Goal: Task Accomplishment & Management: Manage account settings

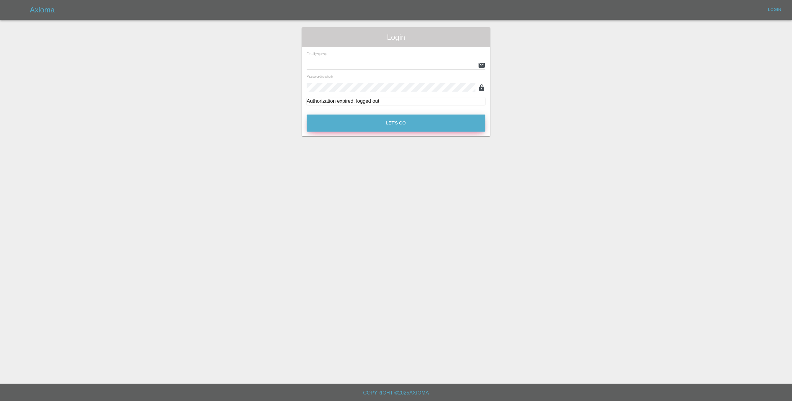
type input "[EMAIL_ADDRESS][DOMAIN_NAME]"
click at [387, 127] on button "Let's Go" at bounding box center [395, 122] width 179 height 17
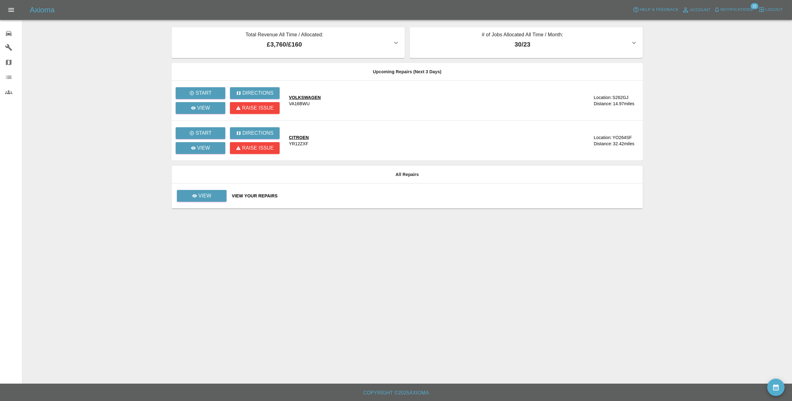
click at [739, 8] on span "Notifications" at bounding box center [736, 9] width 32 height 7
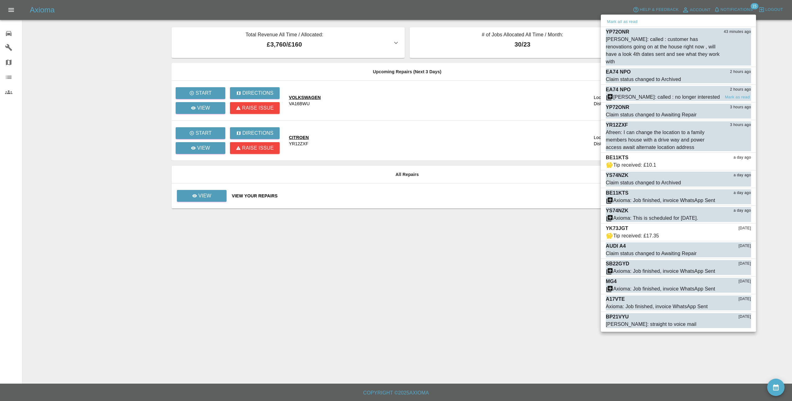
click at [697, 93] on span "[PERSON_NAME]: called : no longer interested" at bounding box center [662, 96] width 114 height 7
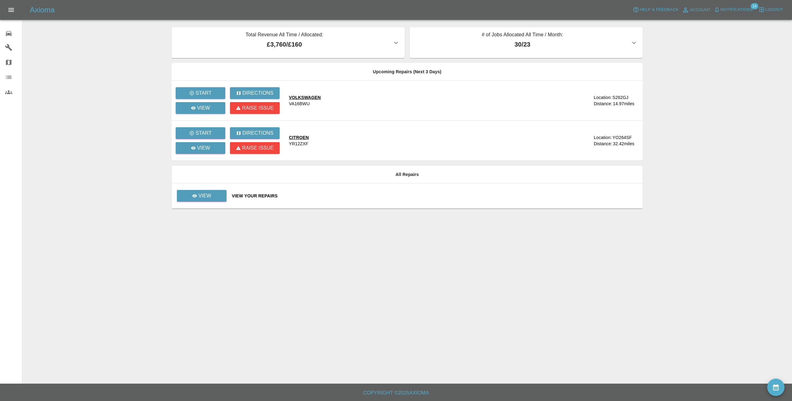
click at [741, 11] on span "Notifications" at bounding box center [736, 9] width 32 height 7
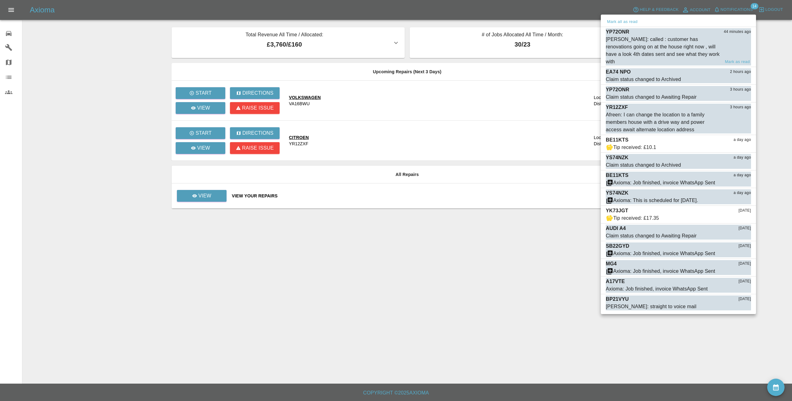
click at [726, 43] on div "[PERSON_NAME]: called : customer has renovations going on at the house right no…" at bounding box center [677, 51] width 145 height 30
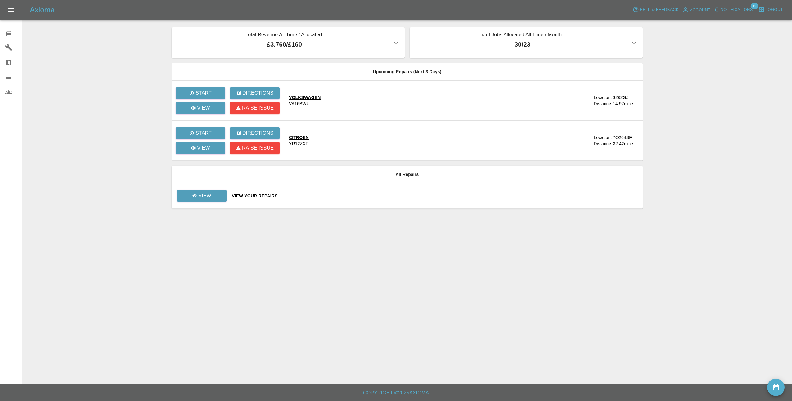
click at [635, 42] on icon "button" at bounding box center [634, 43] width 4 height 2
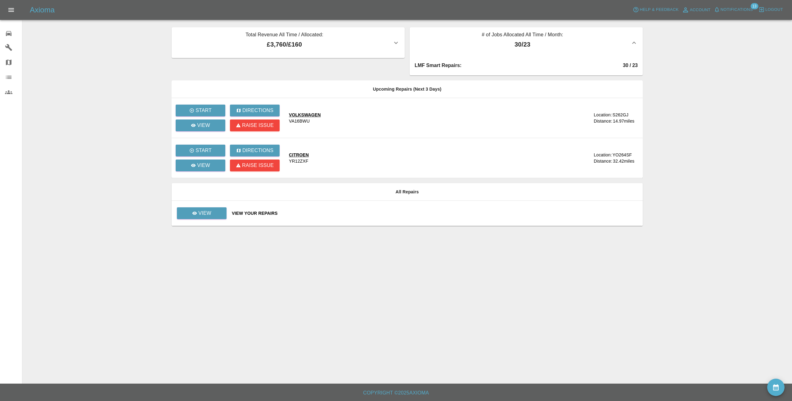
click at [635, 42] on icon "button" at bounding box center [634, 43] width 4 height 2
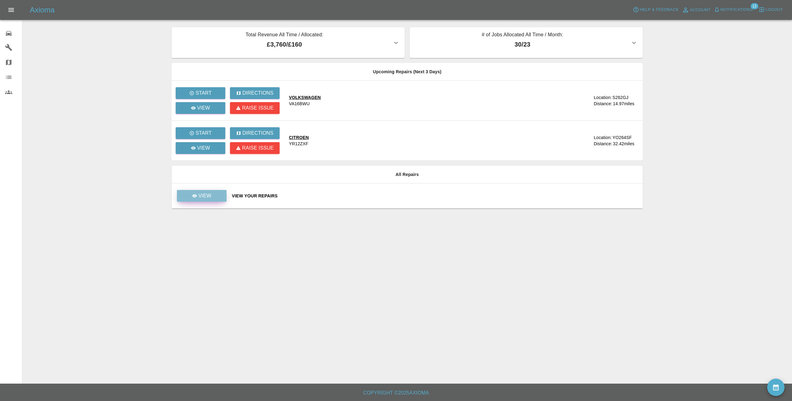
click at [216, 196] on link "View" at bounding box center [202, 196] width 50 height 12
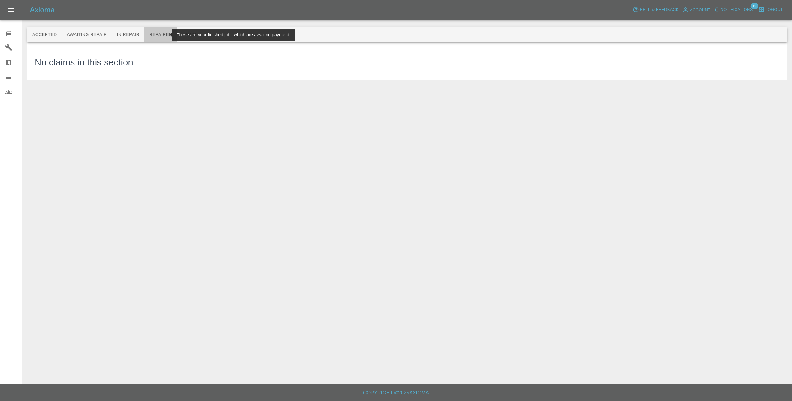
click at [156, 36] on button "Repaired" at bounding box center [160, 34] width 33 height 15
click at [178, 36] on button "Paid" at bounding box center [191, 34] width 28 height 15
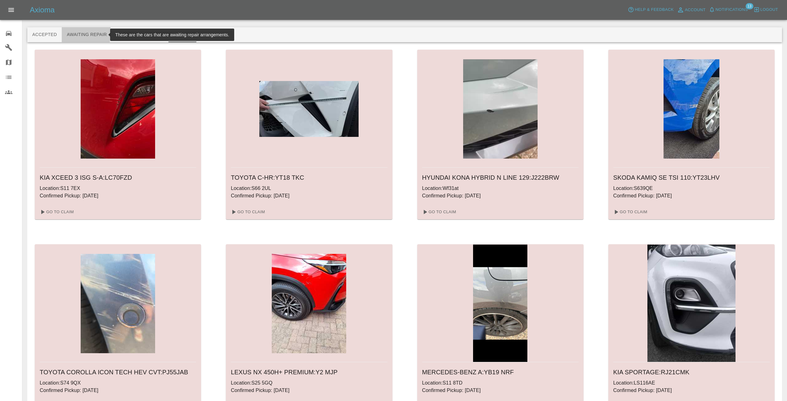
click at [80, 33] on button "Awaiting Repair" at bounding box center [87, 34] width 50 height 15
